Goal: Navigation & Orientation: Find specific page/section

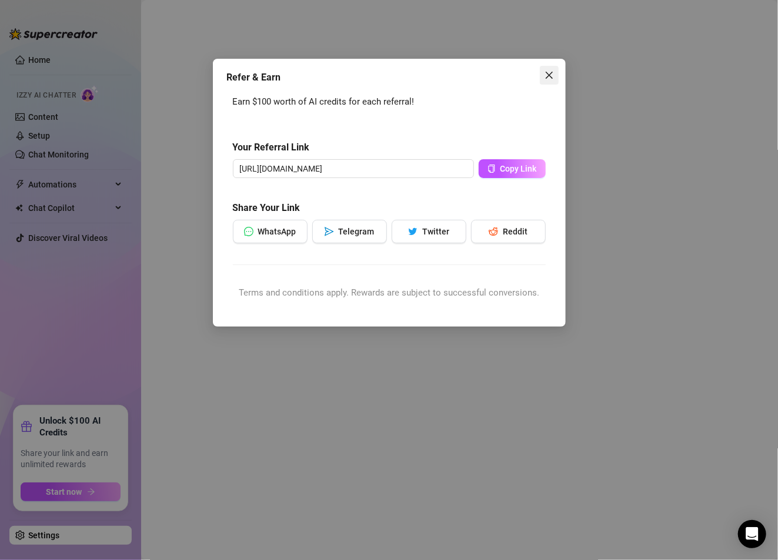
click at [553, 76] on span "Close" at bounding box center [549, 75] width 19 height 9
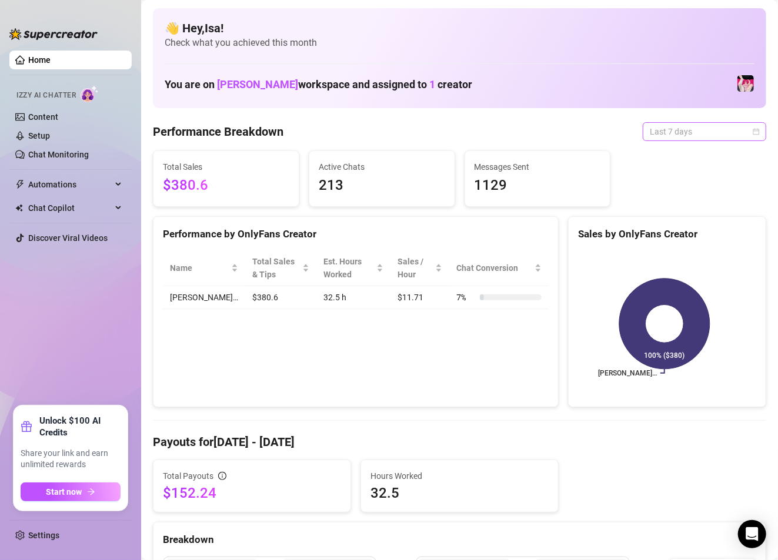
click at [740, 127] on span "Last 7 days" at bounding box center [704, 132] width 109 height 18
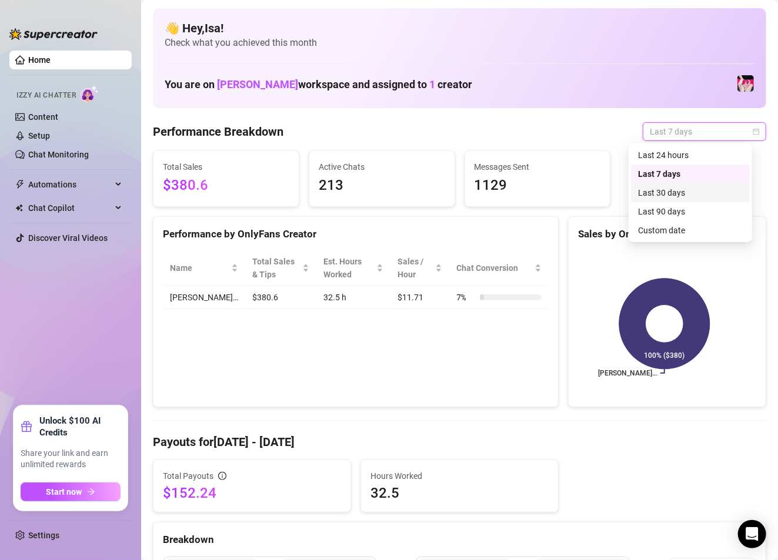
click at [688, 195] on div "Last 30 days" at bounding box center [690, 192] width 105 height 13
